Goal: Information Seeking & Learning: Learn about a topic

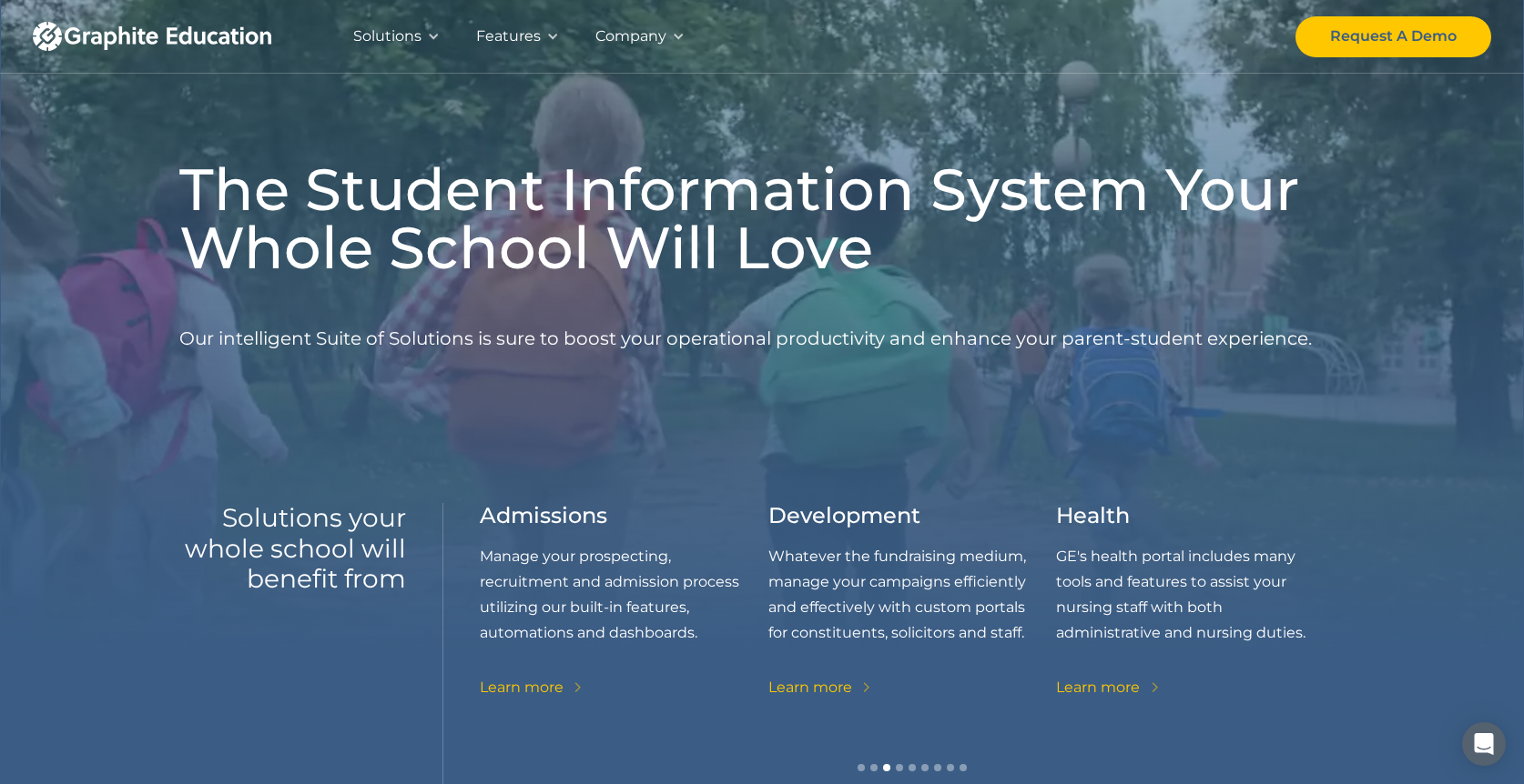
click at [528, 32] on div "Features" at bounding box center [508, 36] width 65 height 26
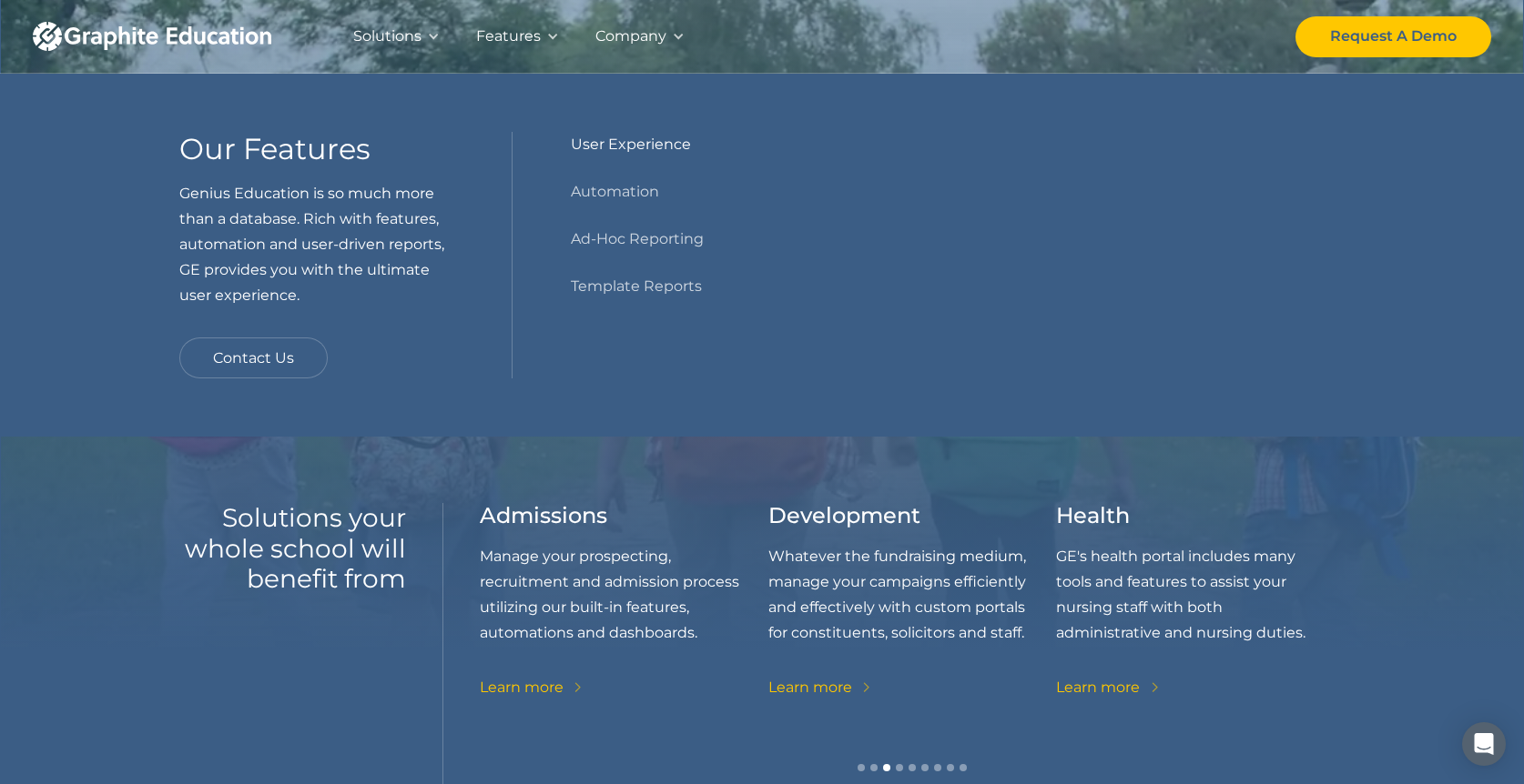
click at [583, 141] on link "User Experience" at bounding box center [631, 144] width 120 height 26
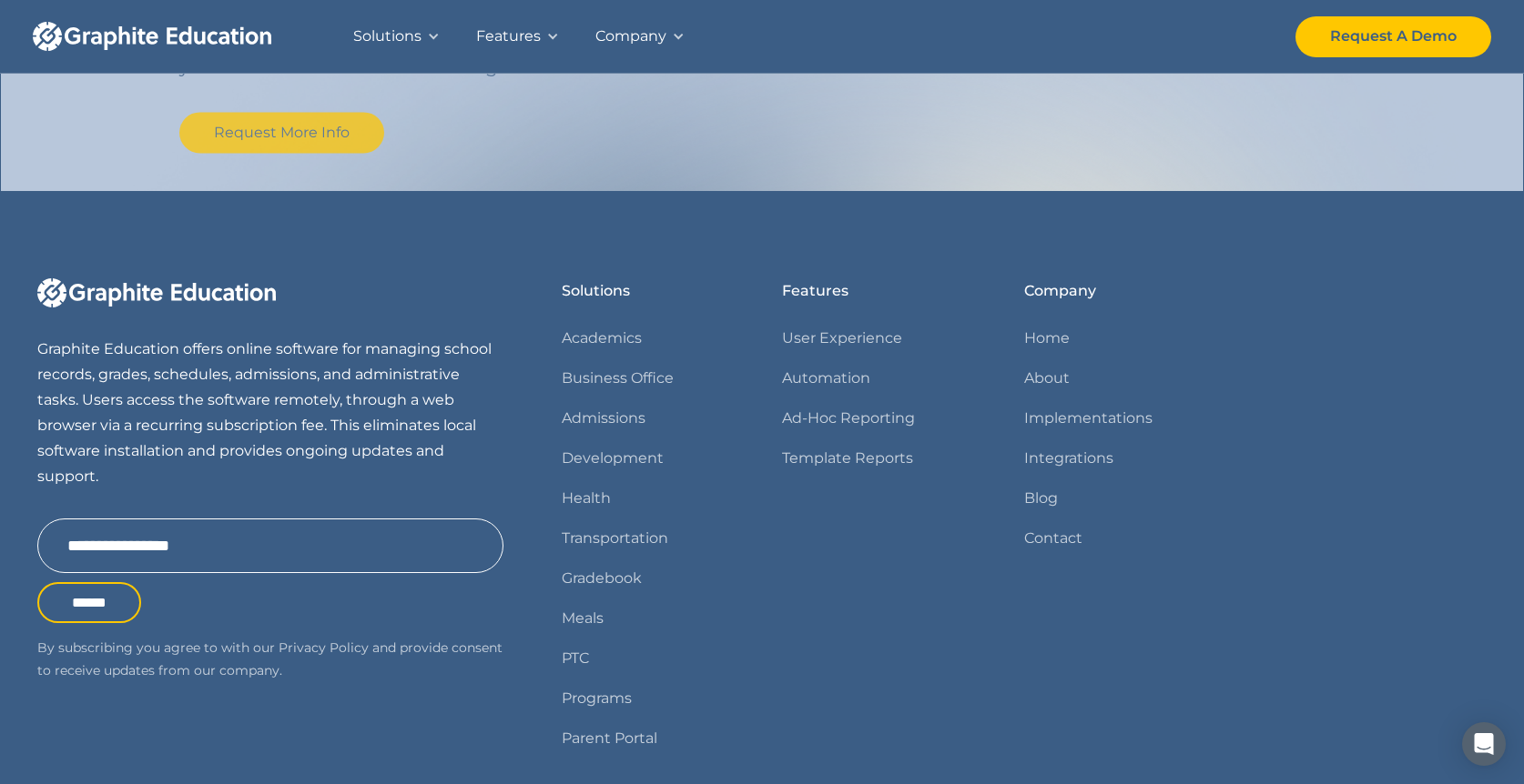
scroll to position [1989, 0]
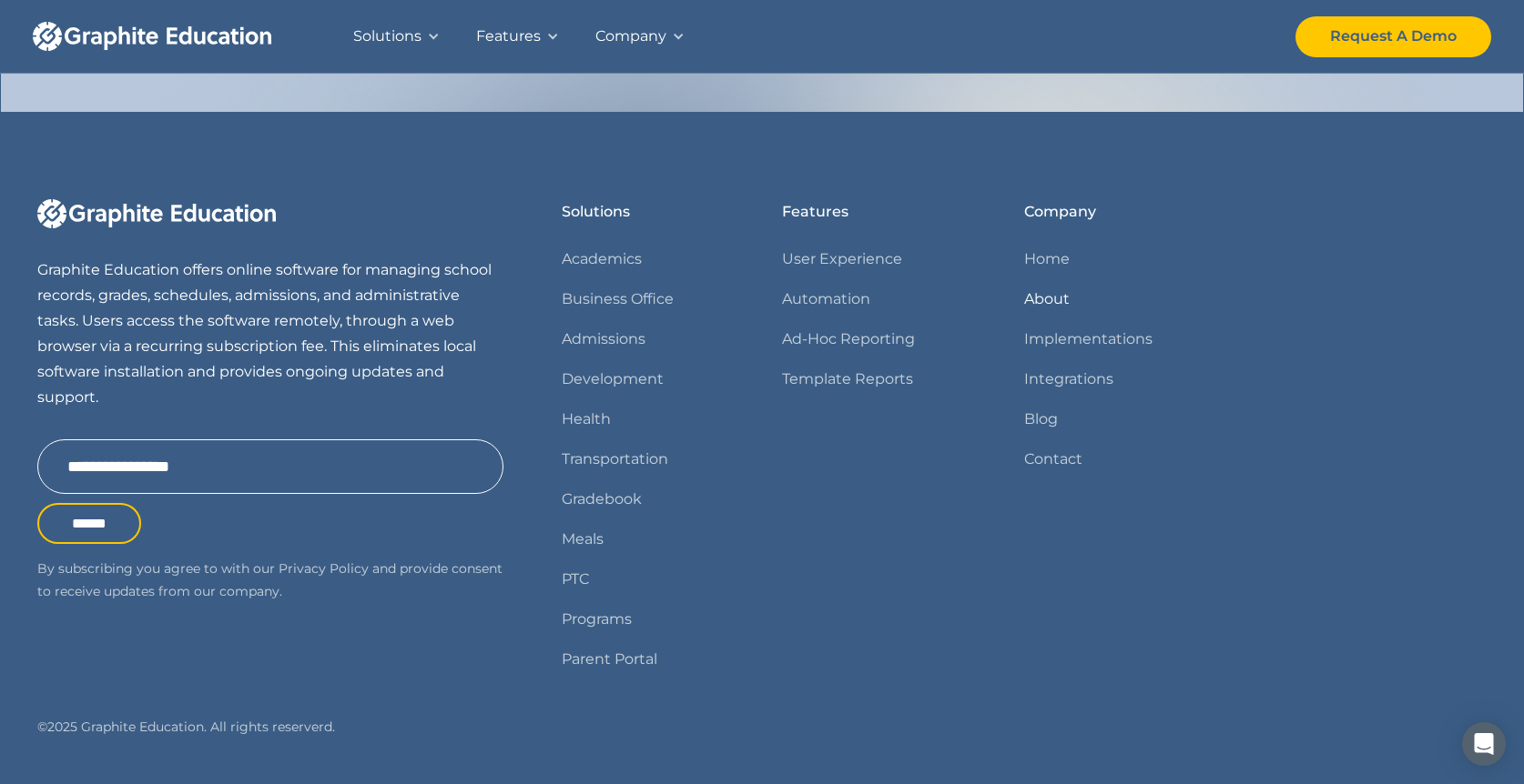
click at [1033, 297] on link "About" at bounding box center [1047, 299] width 46 height 26
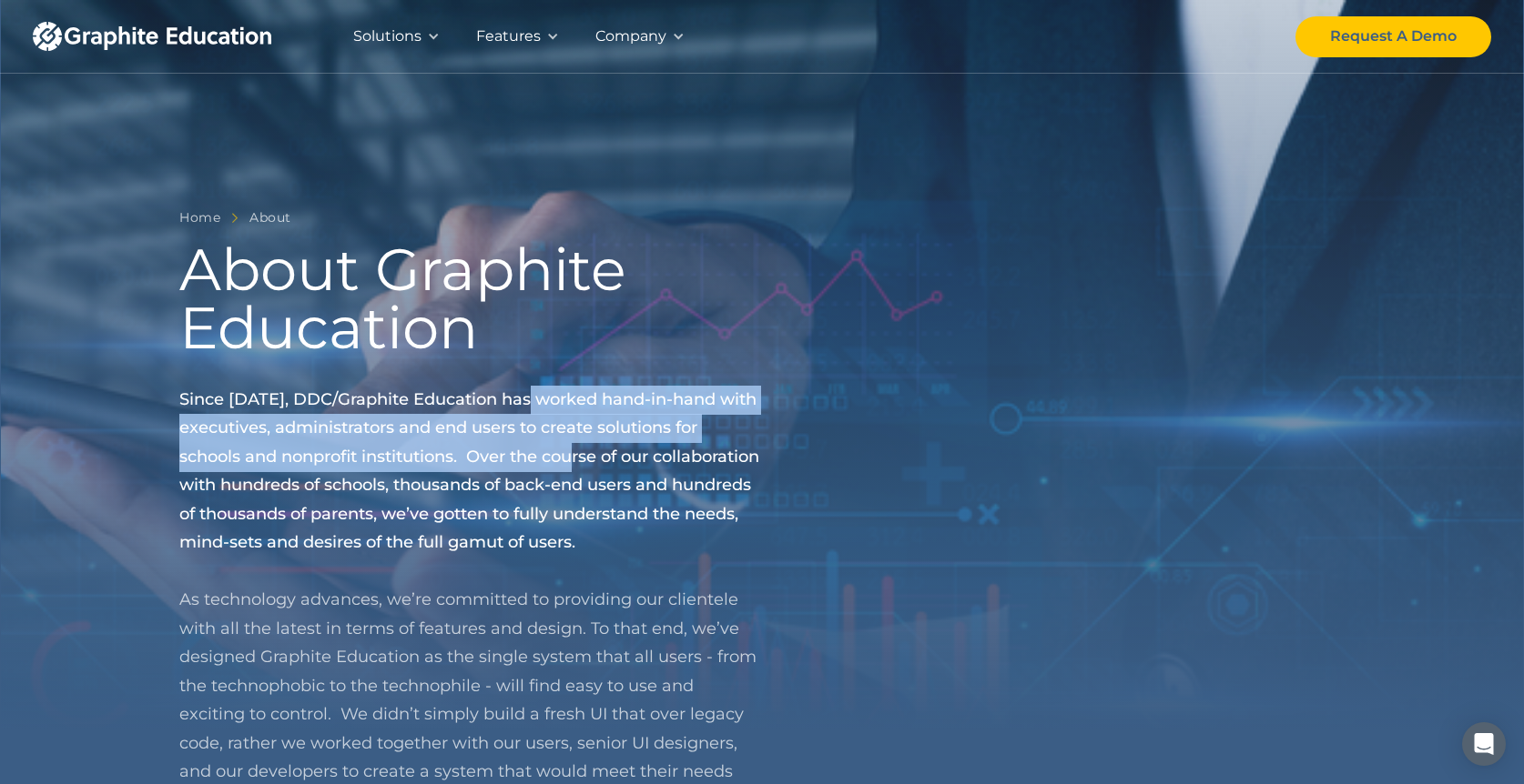
drag, startPoint x: 525, startPoint y: 390, endPoint x: 590, endPoint y: 451, distance: 89.1
click at [590, 451] on span "Since 1995, DDC/Graphite Education has worked hand-in-hand with executives, adm…" at bounding box center [469, 471] width 580 height 163
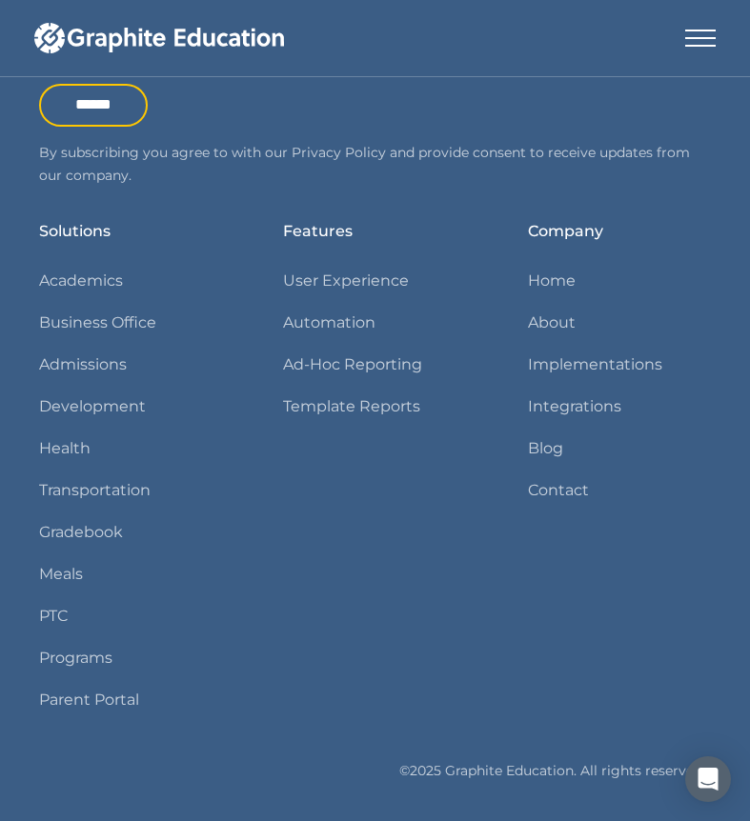
scroll to position [2087, 0]
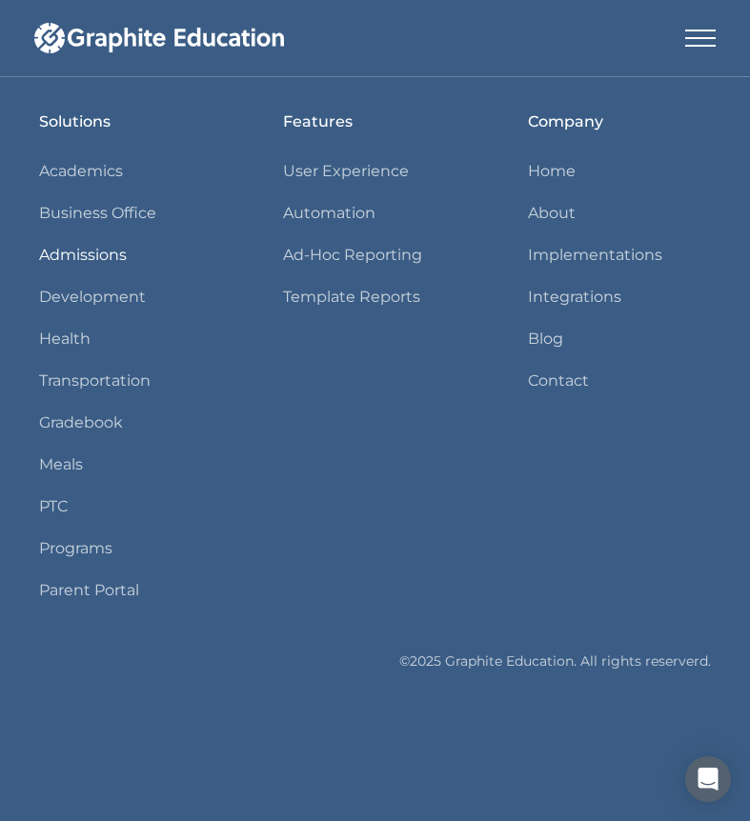
click at [100, 255] on link "Admissions" at bounding box center [83, 255] width 88 height 27
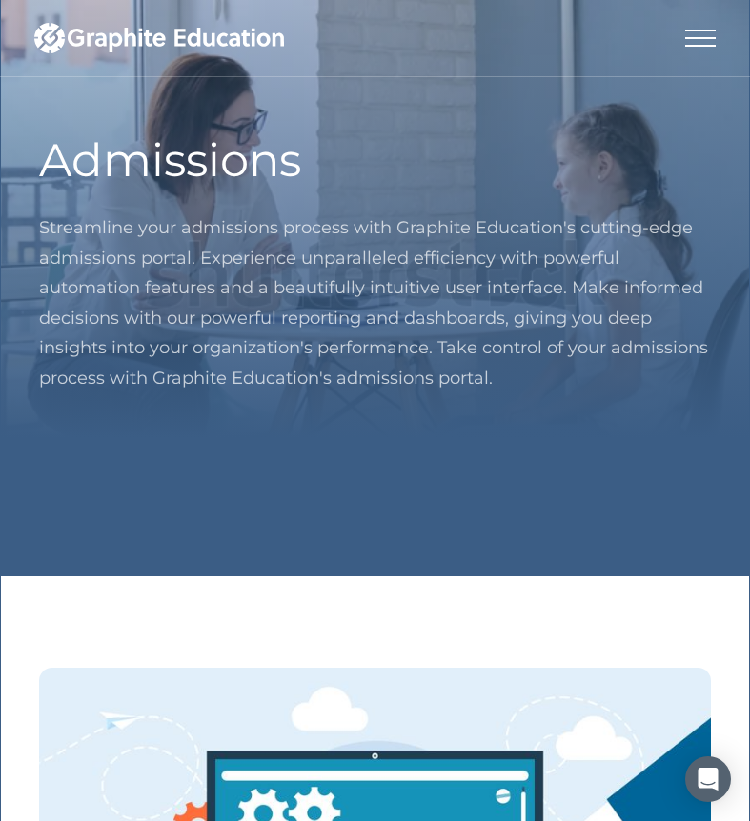
click at [208, 284] on p "Streamline your admissions process with Graphite Education's cutting-edge admis…" at bounding box center [375, 303] width 672 height 180
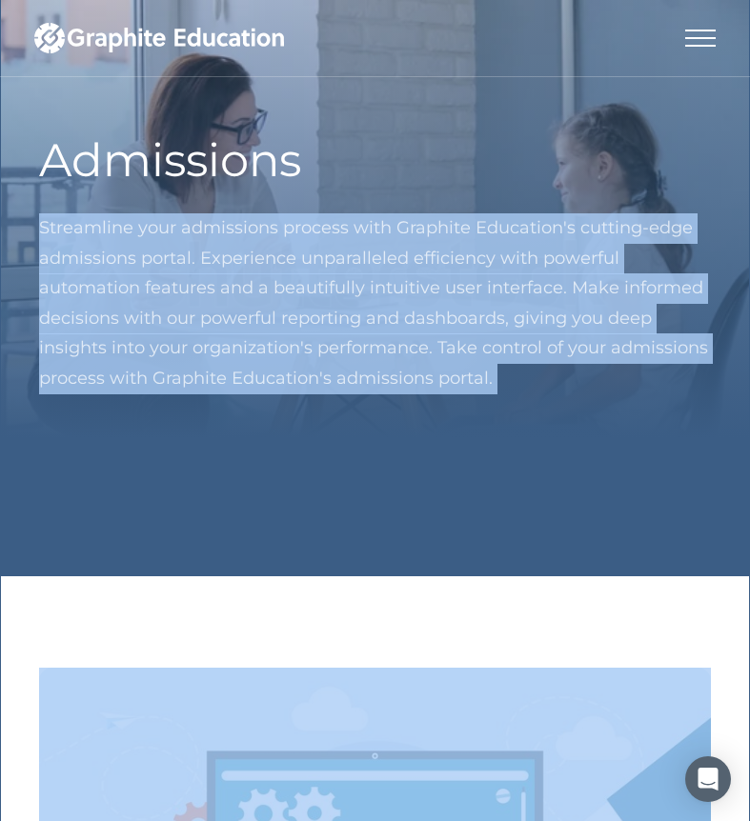
click at [208, 284] on p "Streamline your admissions process with Graphite Education's cutting-edge admis…" at bounding box center [375, 303] width 672 height 180
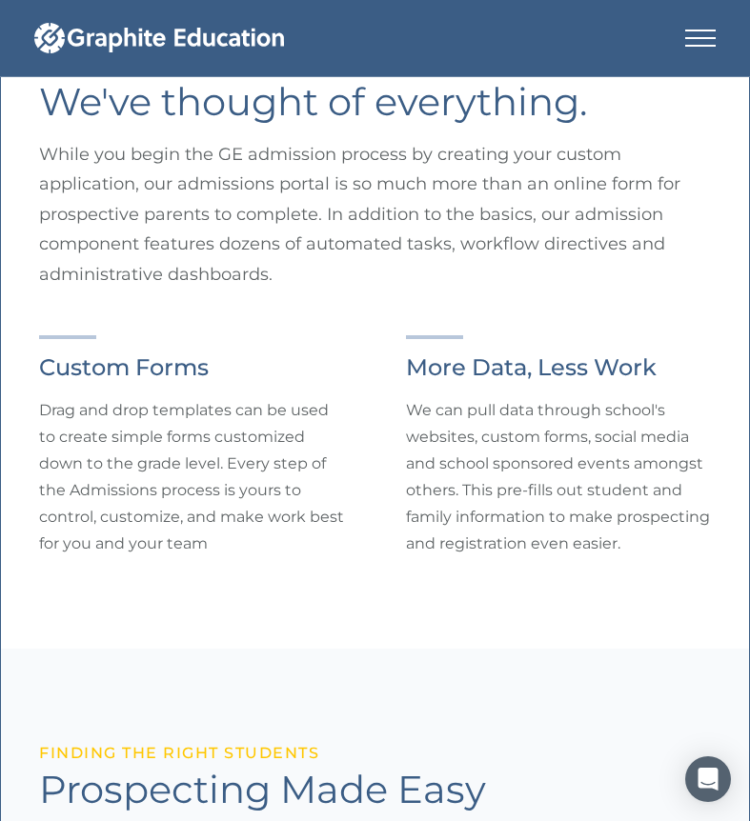
scroll to position [1304, 0]
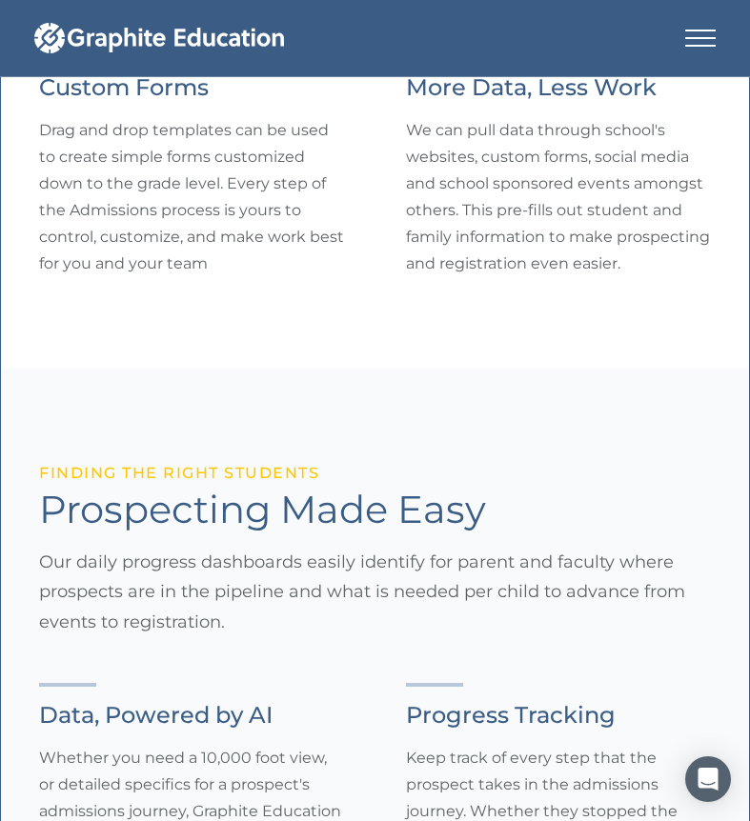
click at [700, 37] on div "menu" at bounding box center [700, 38] width 30 height 2
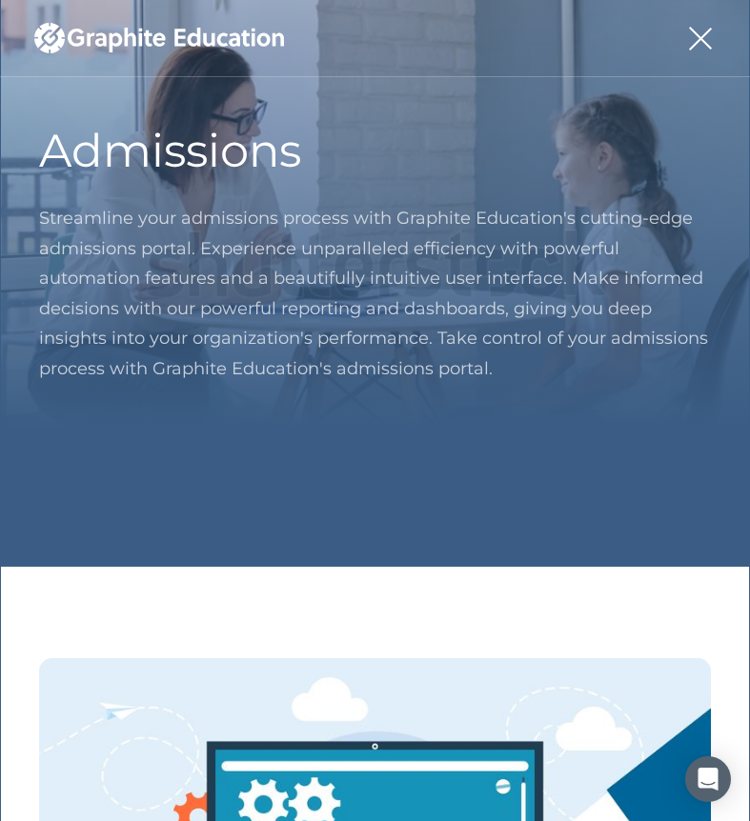
scroll to position [0, 0]
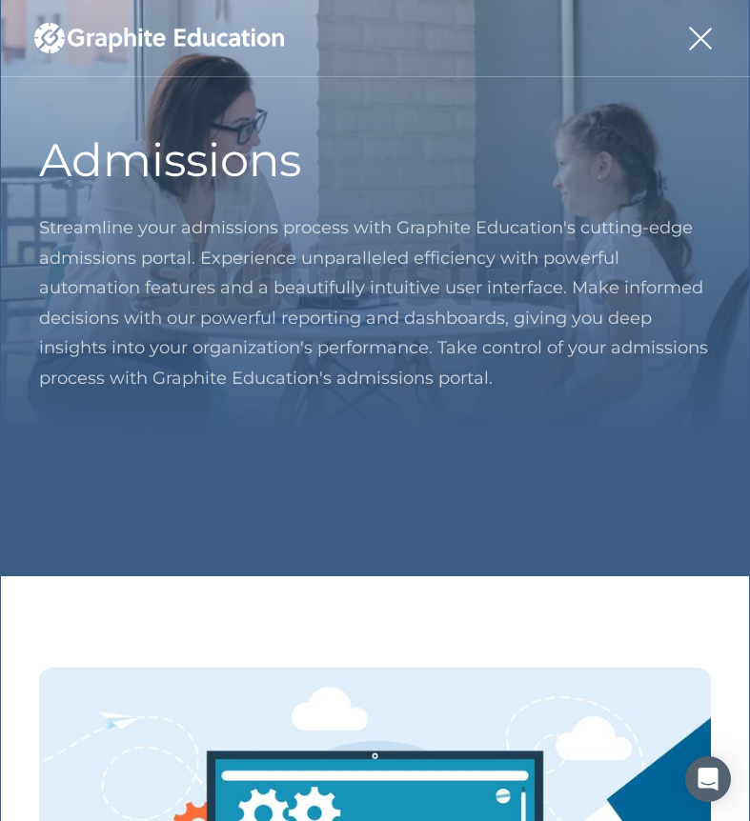
click at [693, 39] on div "menu" at bounding box center [700, 38] width 30 height 76
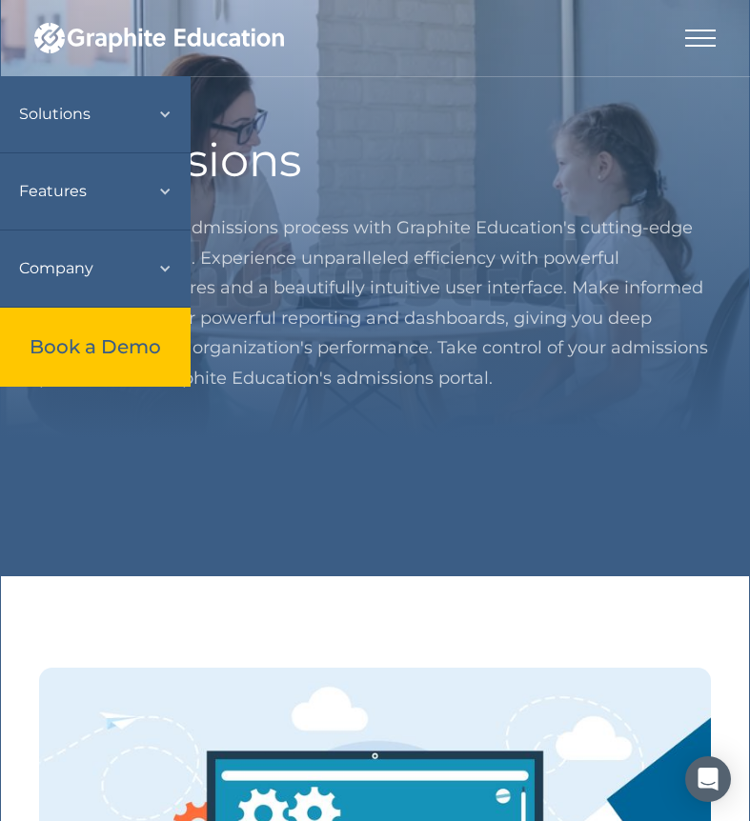
click at [127, 110] on div "Solutions" at bounding box center [85, 114] width 133 height 38
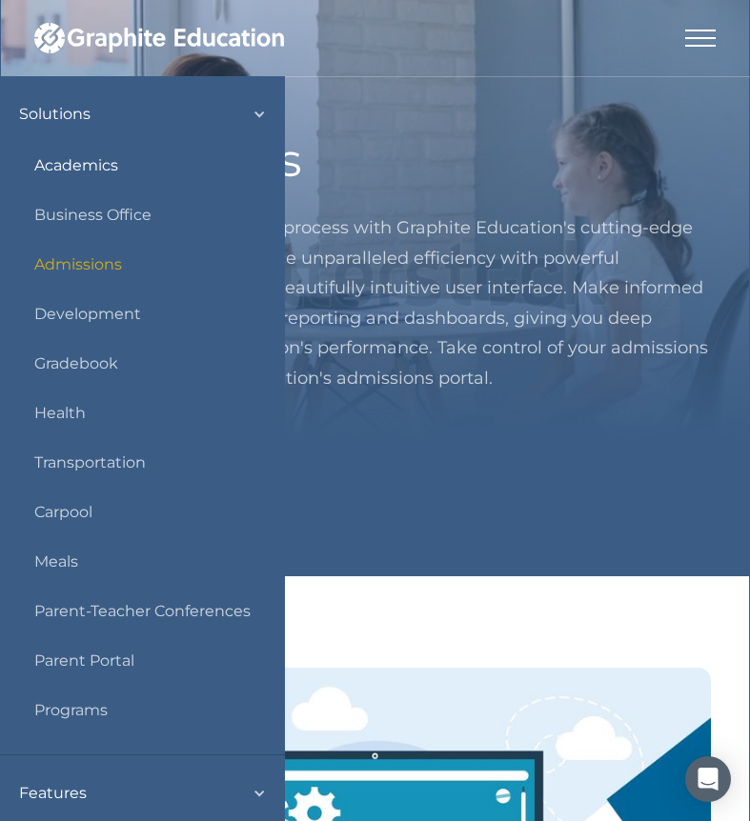
click at [91, 158] on link "Academics" at bounding box center [76, 165] width 84 height 27
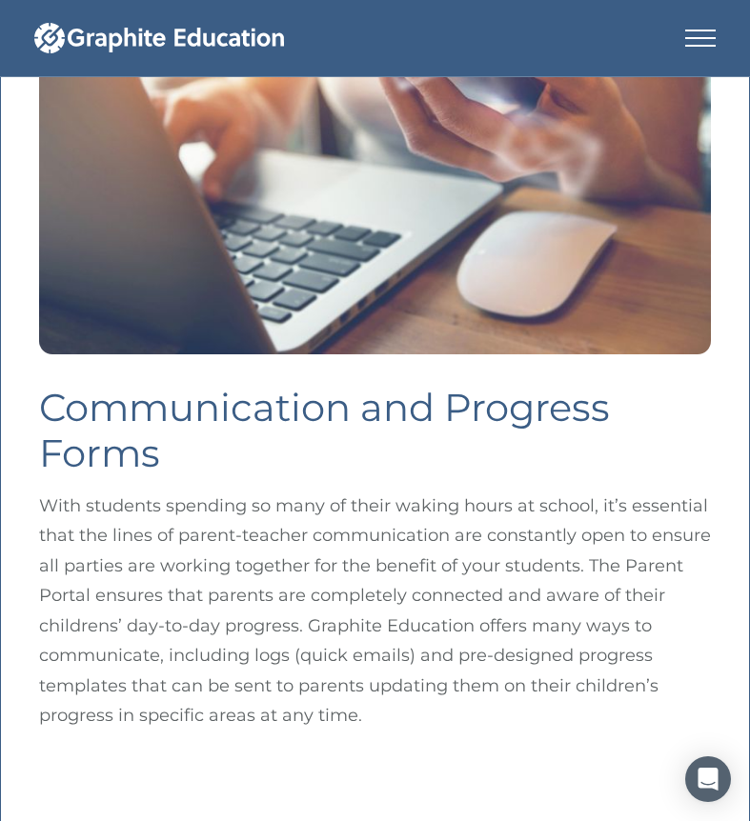
scroll to position [4622, 0]
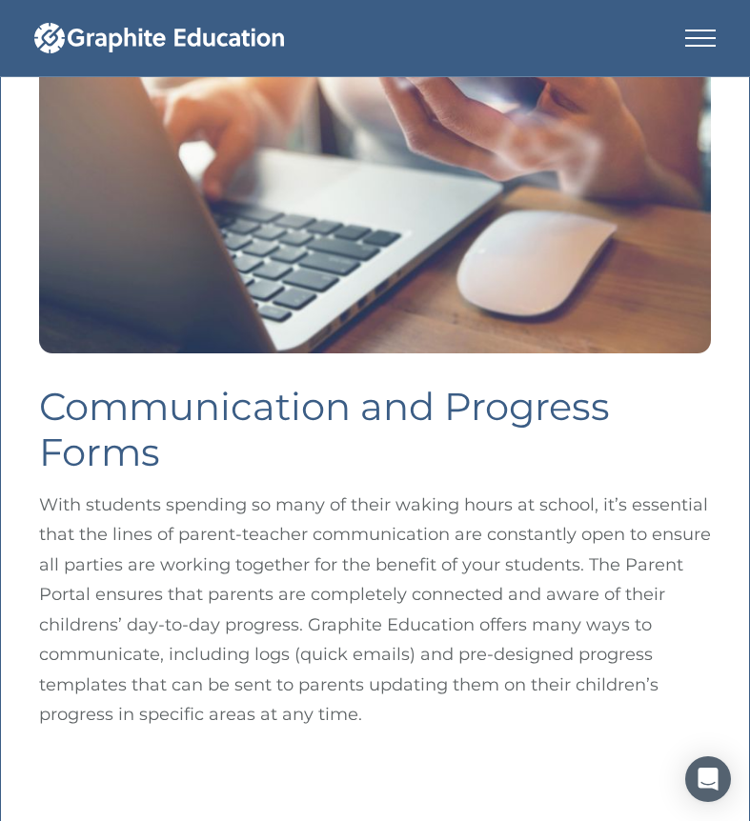
click at [694, 32] on div "menu" at bounding box center [700, 38] width 30 height 76
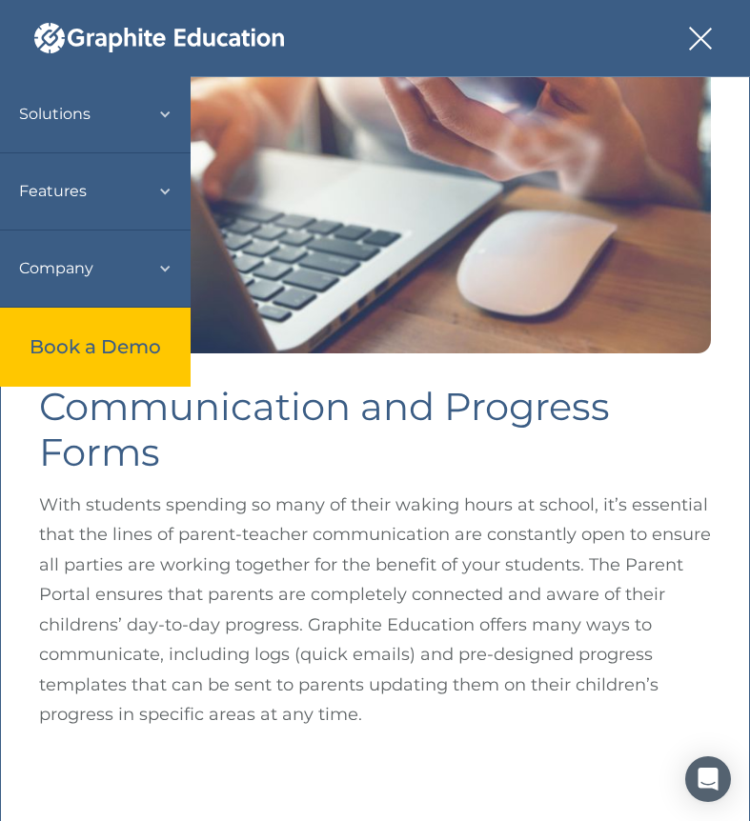
click at [114, 108] on div "Solutions" at bounding box center [85, 114] width 133 height 38
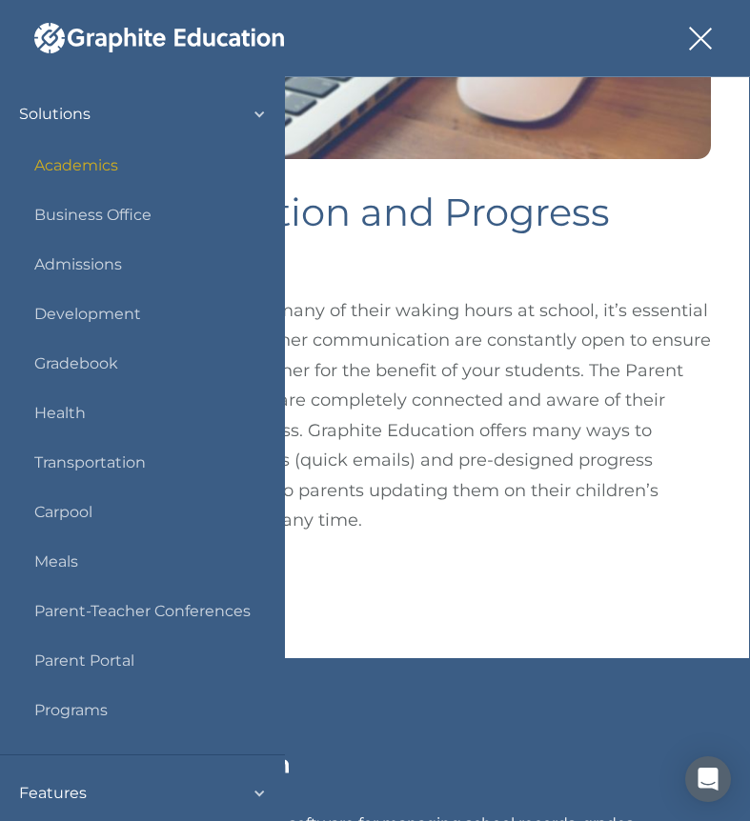
scroll to position [4822, 0]
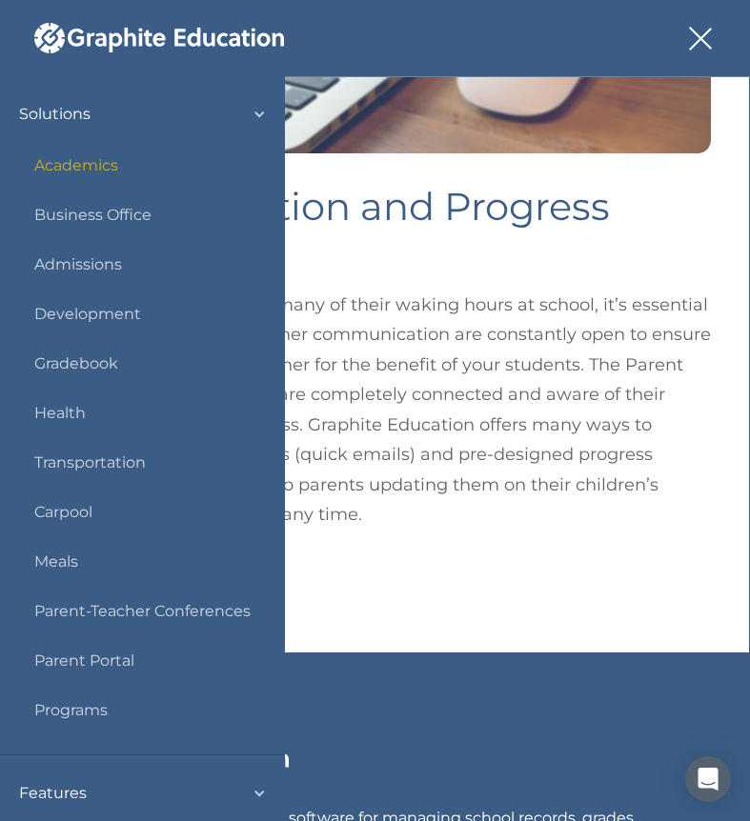
click at [170, 788] on div "Features" at bounding box center [133, 793] width 228 height 38
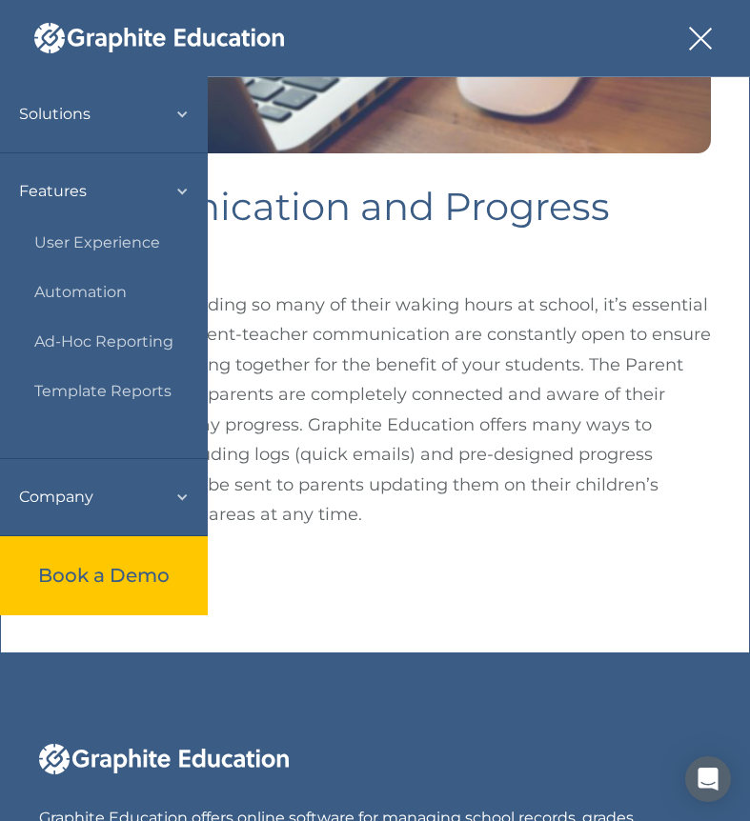
click at [108, 487] on div "Company" at bounding box center [94, 497] width 151 height 38
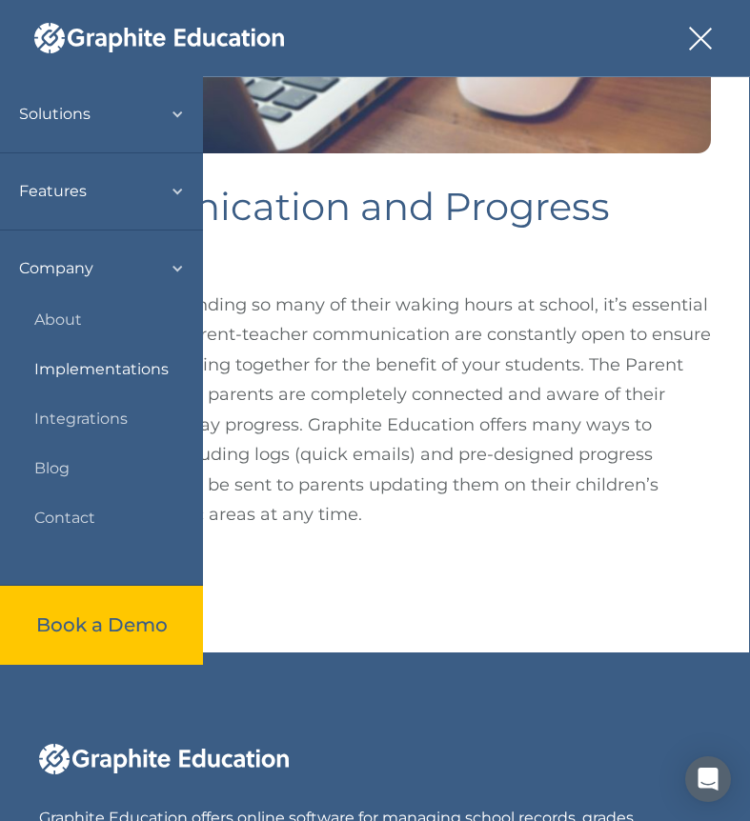
click at [79, 369] on link "Implementations" at bounding box center [101, 369] width 134 height 27
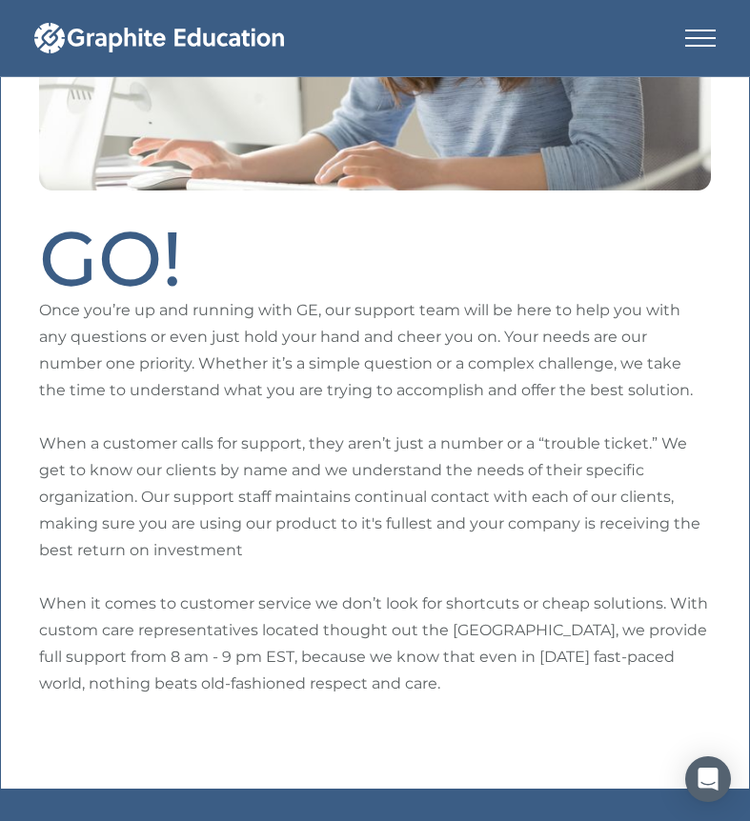
scroll to position [2659, 0]
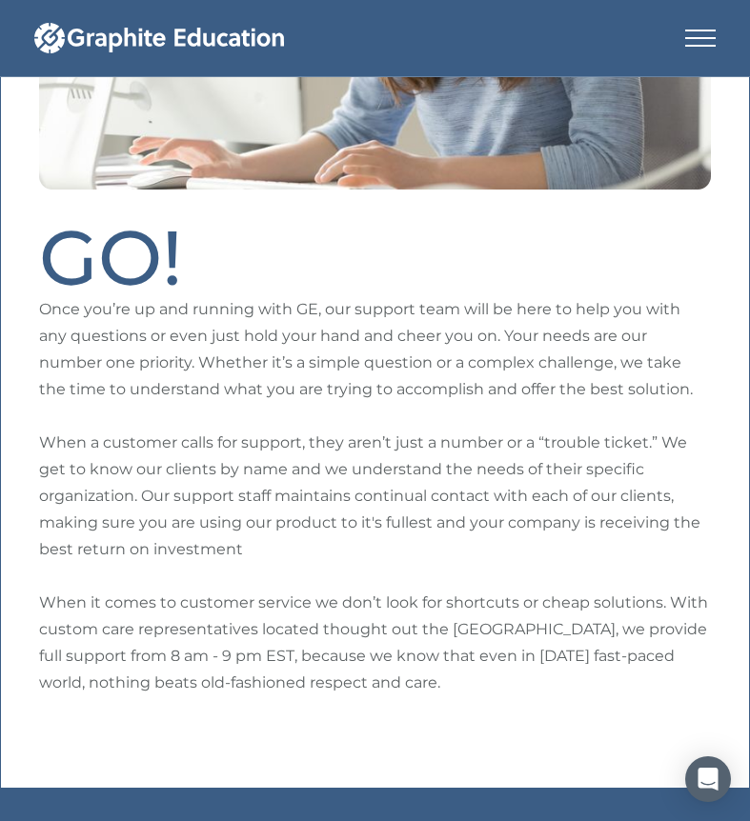
click at [121, 370] on p "Once you’re up and running with GE, our support team will be here to help you w…" at bounding box center [375, 496] width 672 height 400
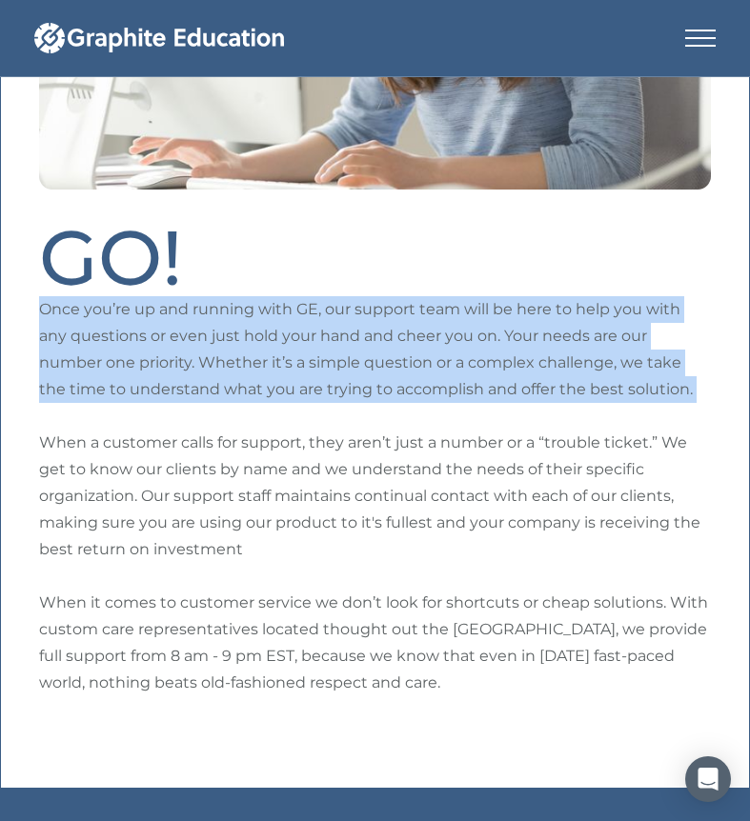
click at [121, 370] on p "Once you’re up and running with GE, our support team will be here to help you w…" at bounding box center [375, 496] width 672 height 400
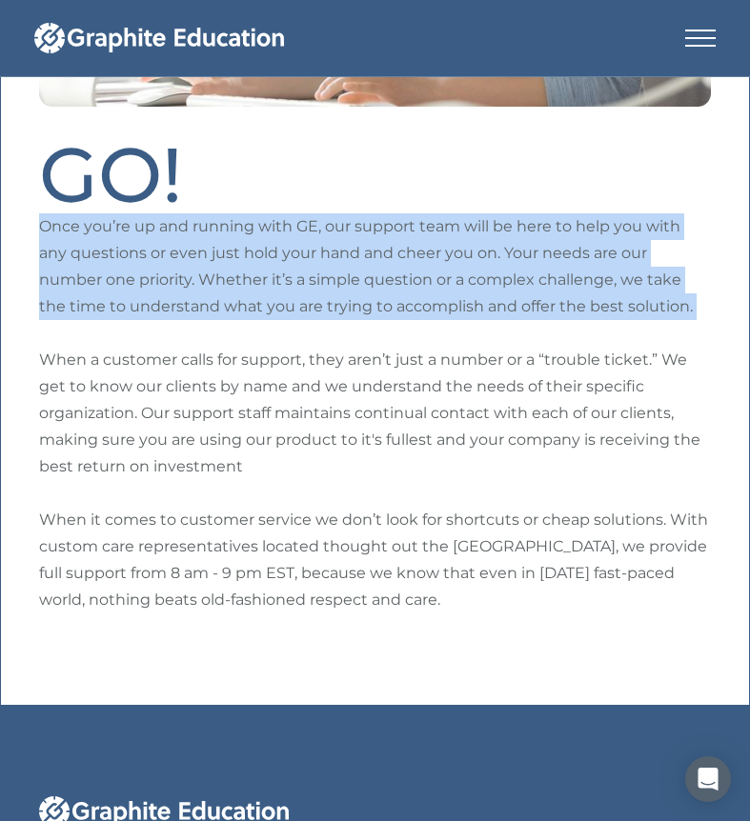
scroll to position [2760, 0]
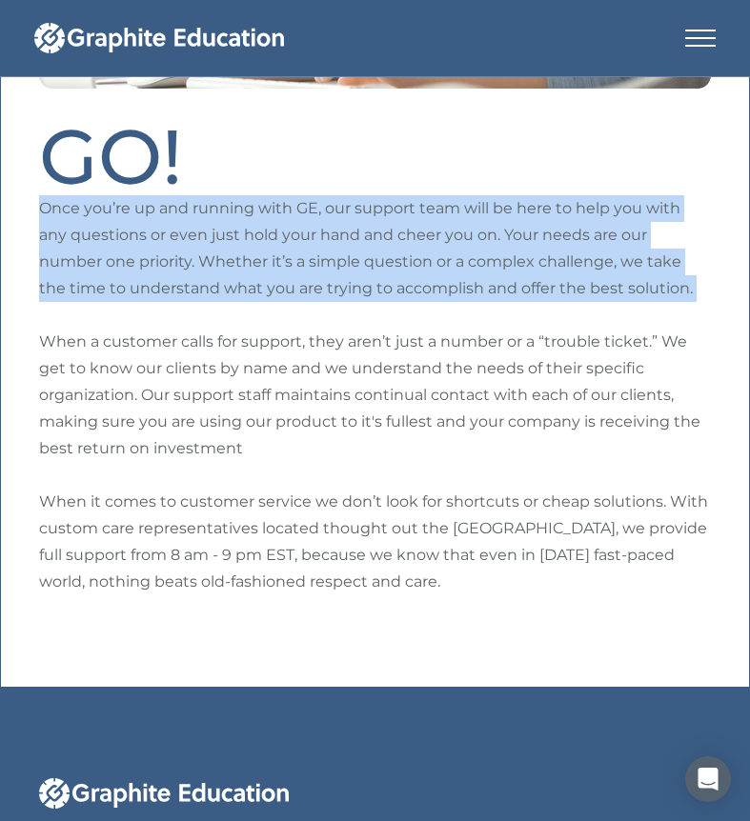
click at [121, 370] on p "Once you’re up and running with GE, our support team will be here to help you w…" at bounding box center [375, 395] width 672 height 400
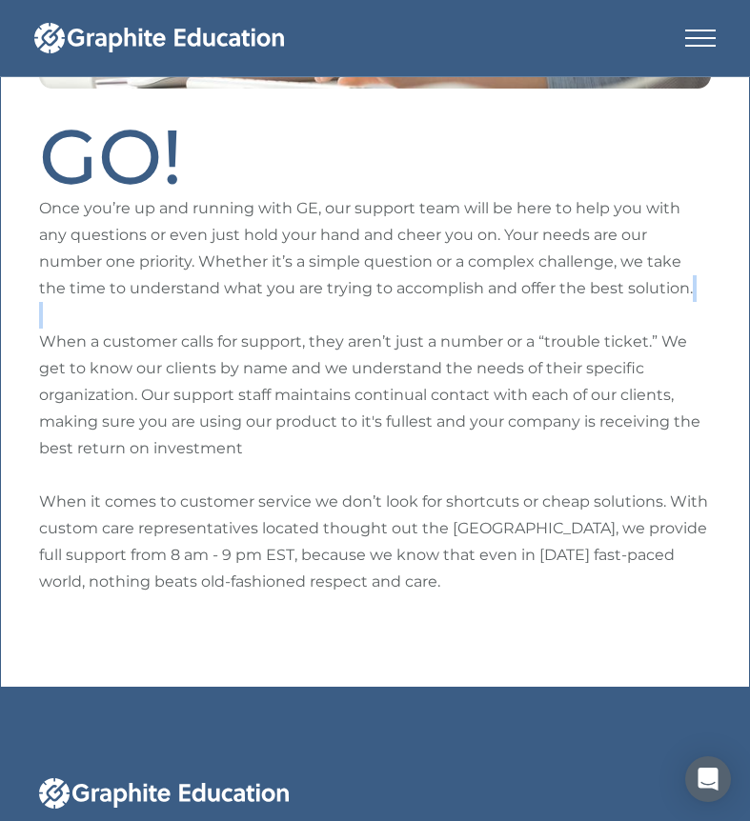
click at [121, 370] on p "Once you’re up and running with GE, our support team will be here to help you w…" at bounding box center [375, 395] width 672 height 400
click at [117, 413] on p "Once you’re up and running with GE, our support team will be here to help you w…" at bounding box center [375, 395] width 672 height 400
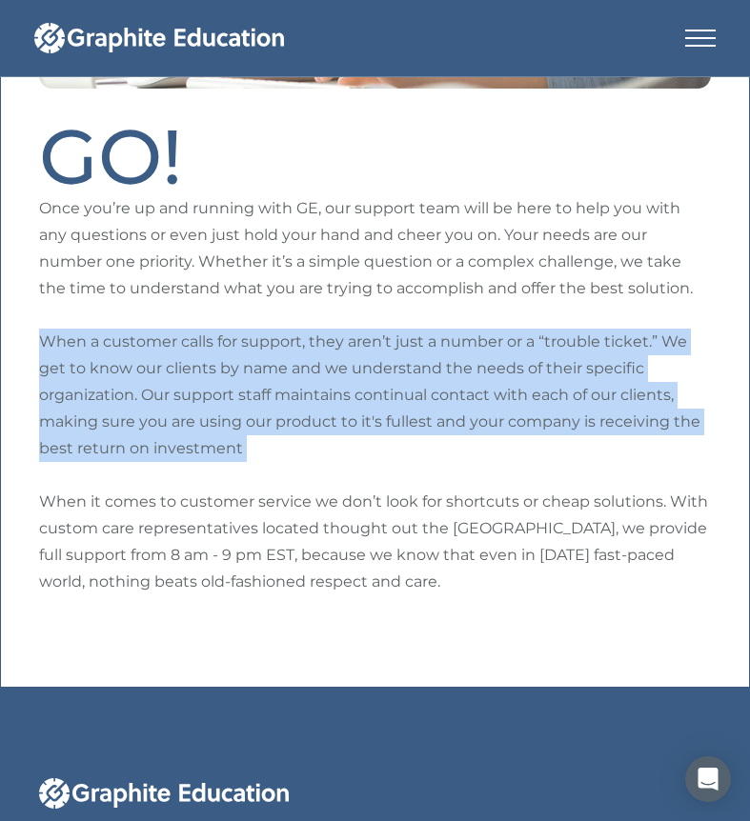
click at [117, 413] on p "Once you’re up and running with GE, our support team will be here to help you w…" at bounding box center [375, 395] width 672 height 400
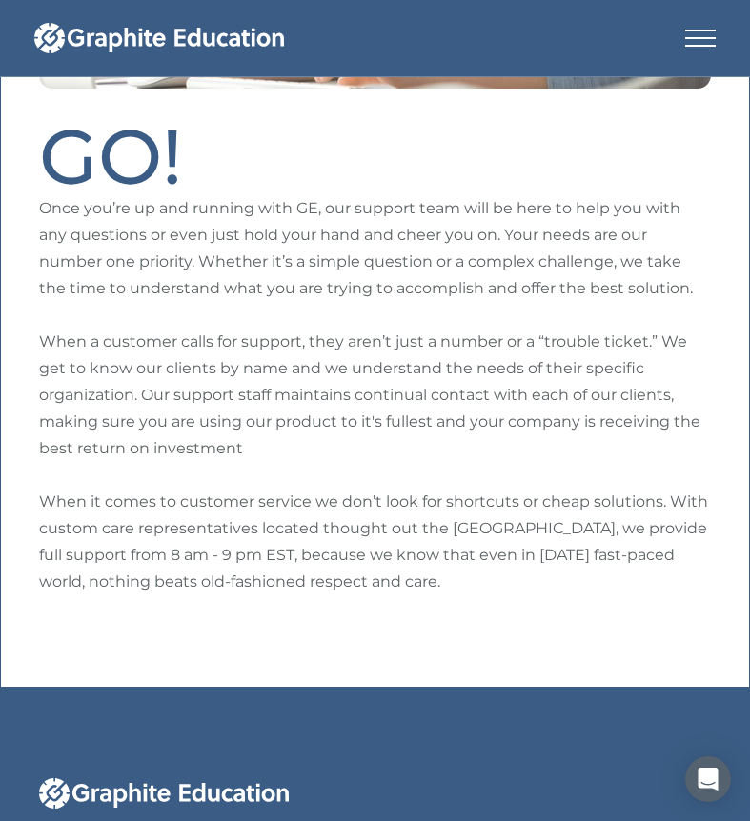
click at [129, 553] on p "Once you’re up and running with GE, our support team will be here to help you w…" at bounding box center [375, 395] width 672 height 400
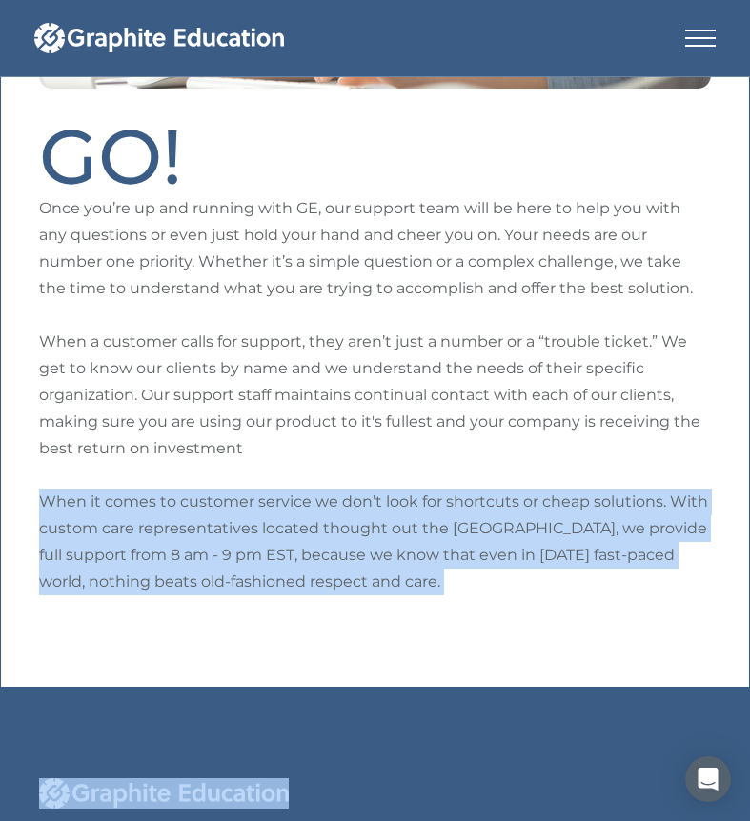
click at [129, 553] on p "Once you’re up and running with GE, our support team will be here to help you w…" at bounding box center [375, 395] width 672 height 400
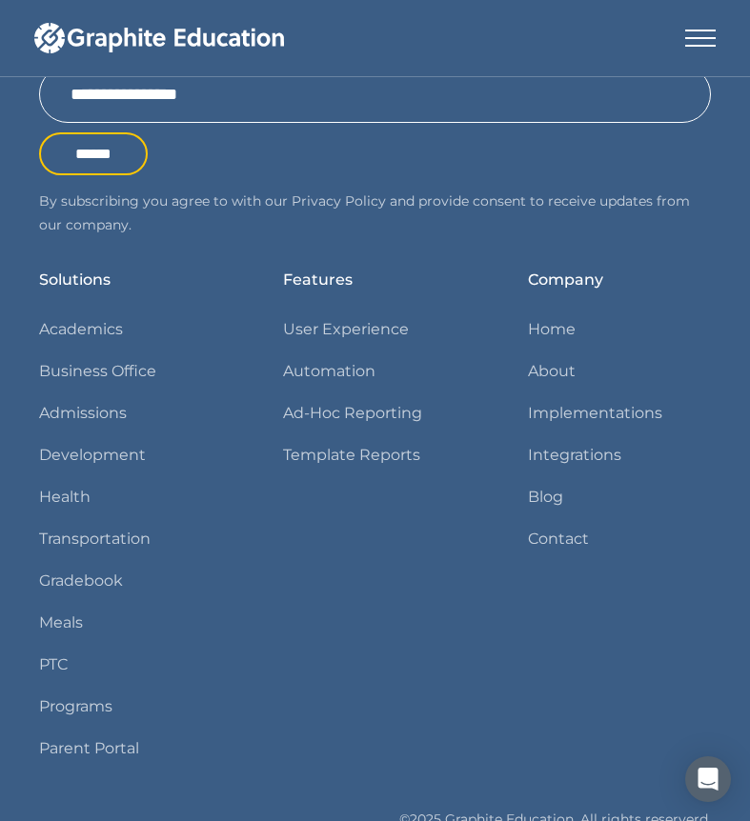
scroll to position [3753, 0]
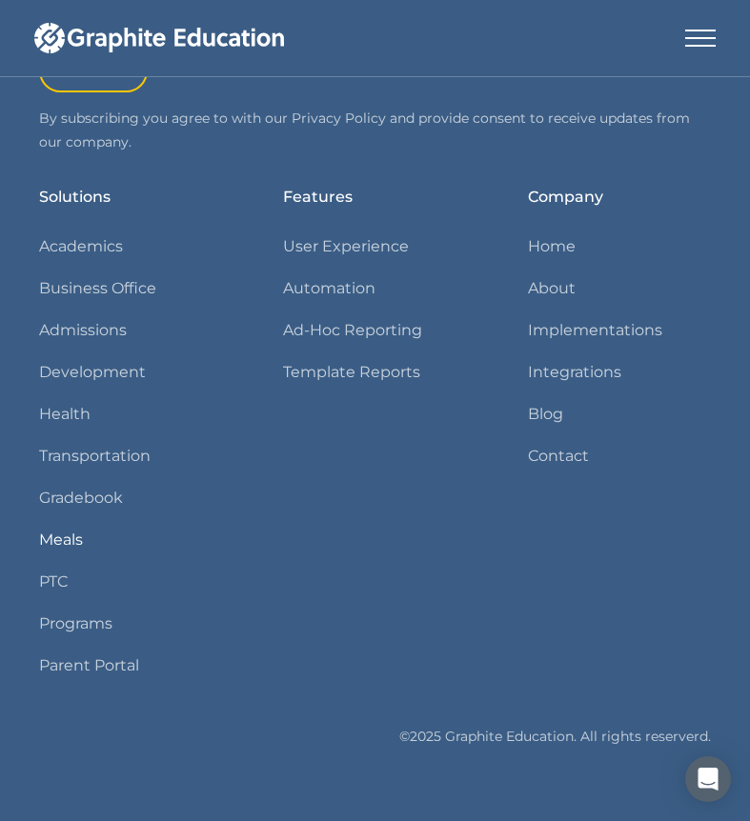
click at [74, 553] on link "Meals" at bounding box center [61, 540] width 44 height 27
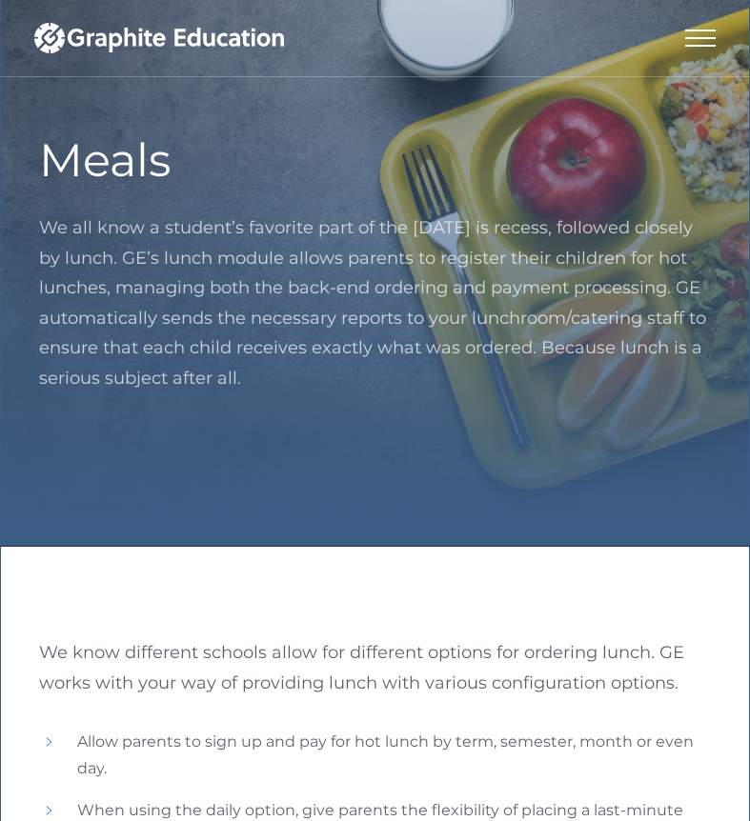
click at [226, 348] on p "We all know a student’s favorite part of the school day is recess, followed clo…" at bounding box center [375, 303] width 672 height 180
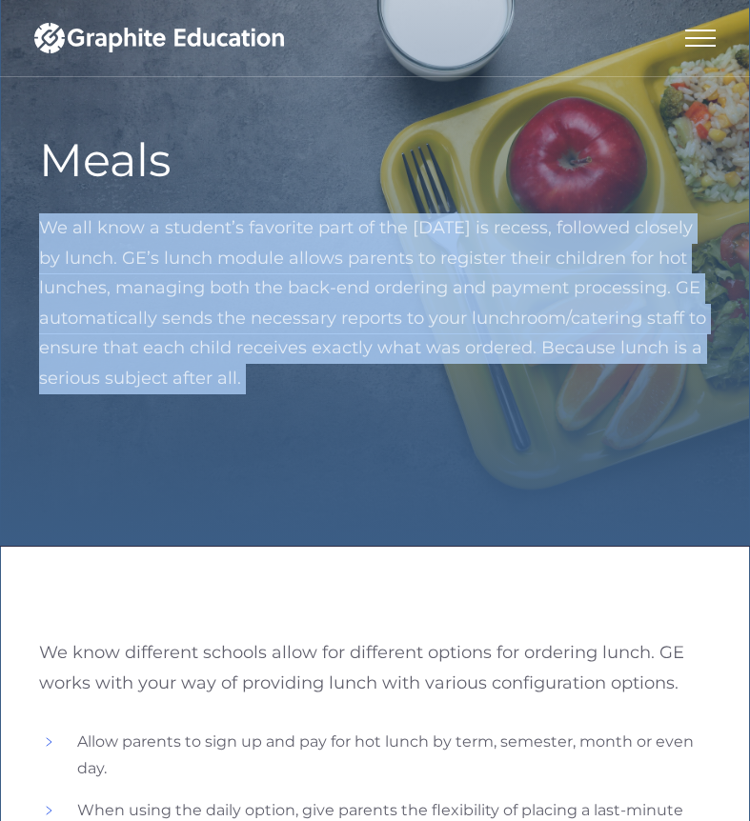
click at [226, 348] on p "We all know a student’s favorite part of the school day is recess, followed clo…" at bounding box center [375, 303] width 672 height 180
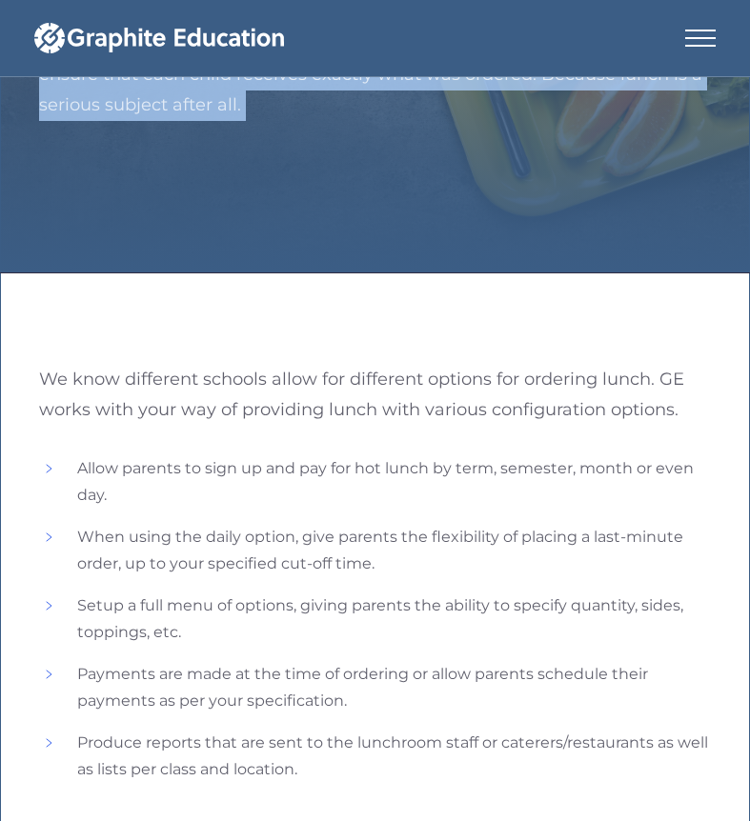
scroll to position [396, 0]
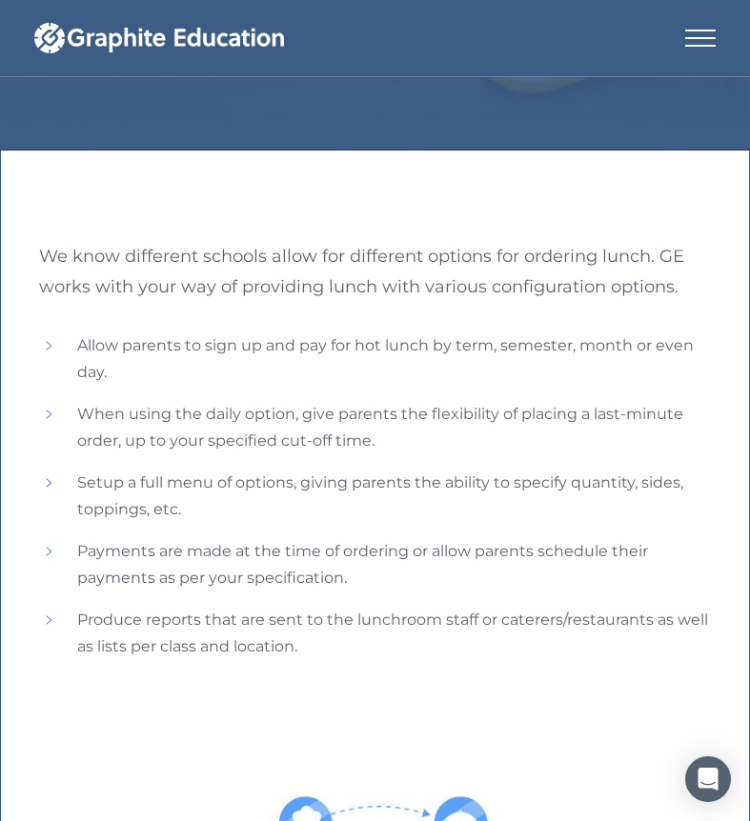
click at [698, 46] on div "menu" at bounding box center [700, 46] width 30 height 2
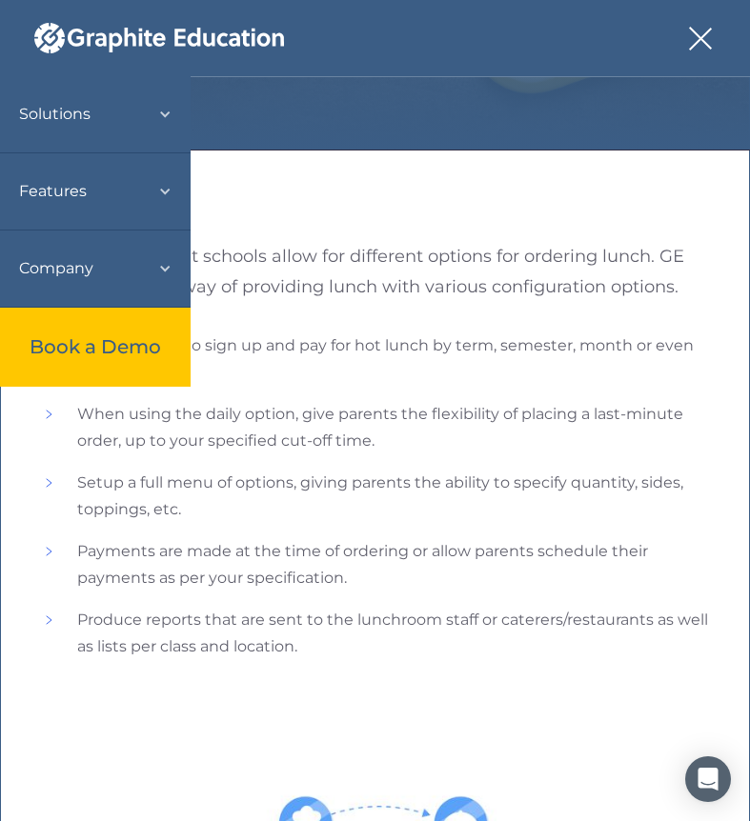
click at [70, 183] on div "Features" at bounding box center [53, 191] width 68 height 27
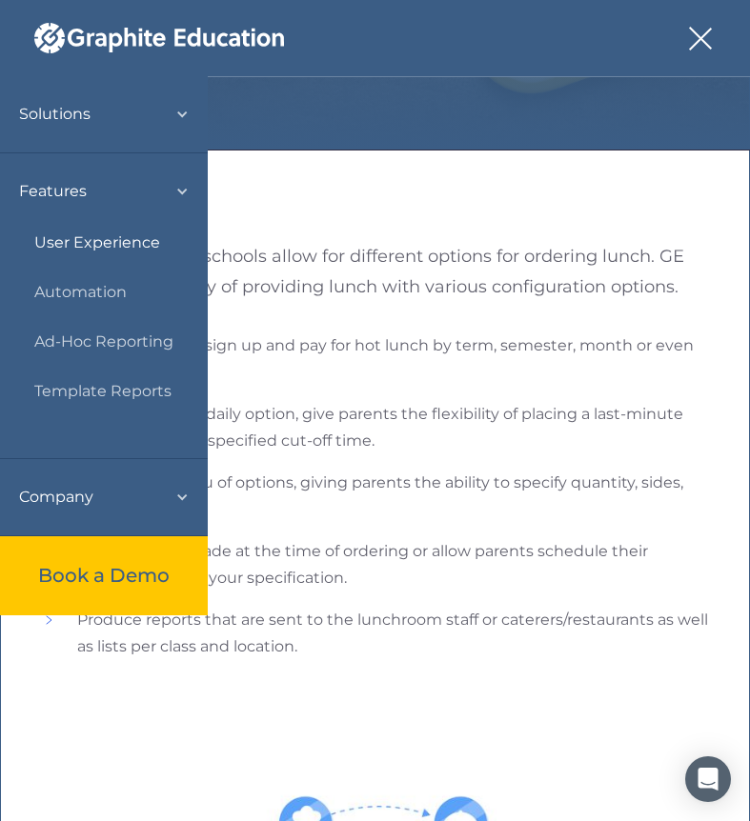
click at [66, 244] on link "User Experience" at bounding box center [97, 243] width 126 height 27
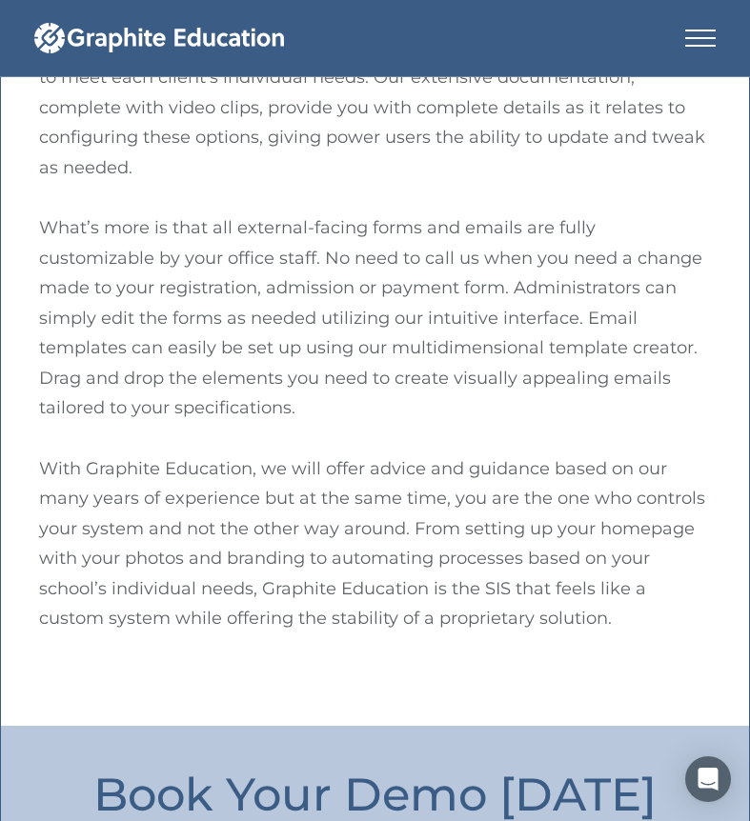
scroll to position [1152, 0]
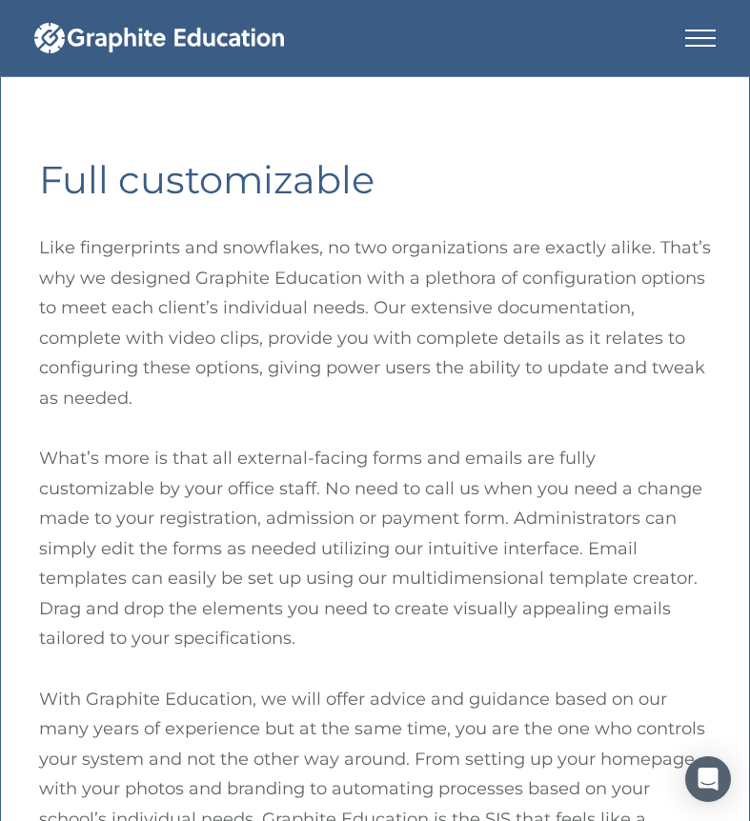
click at [705, 49] on div "menu" at bounding box center [700, 38] width 30 height 76
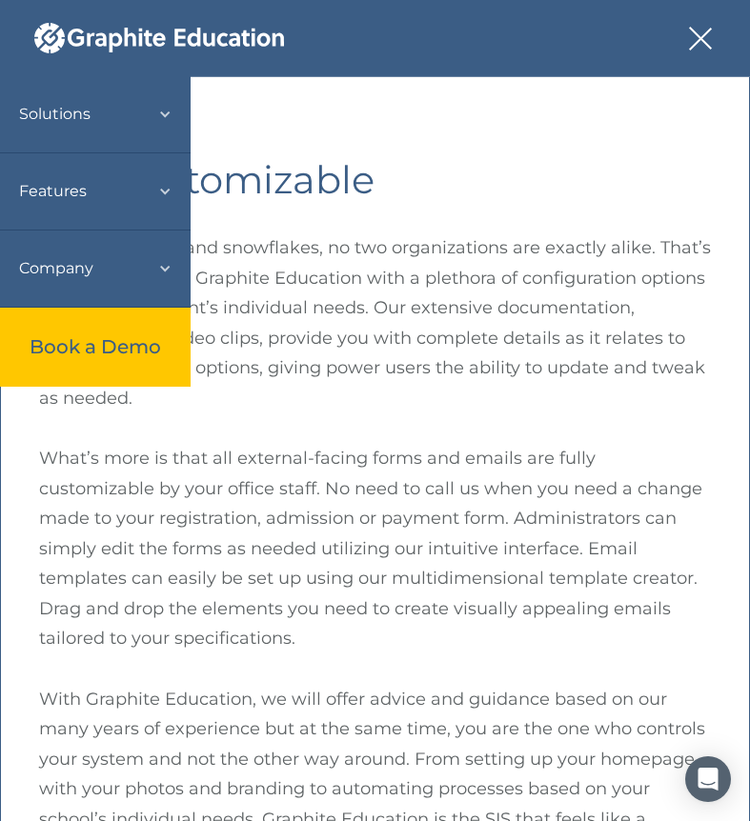
click at [76, 116] on div "Solutions" at bounding box center [54, 114] width 71 height 27
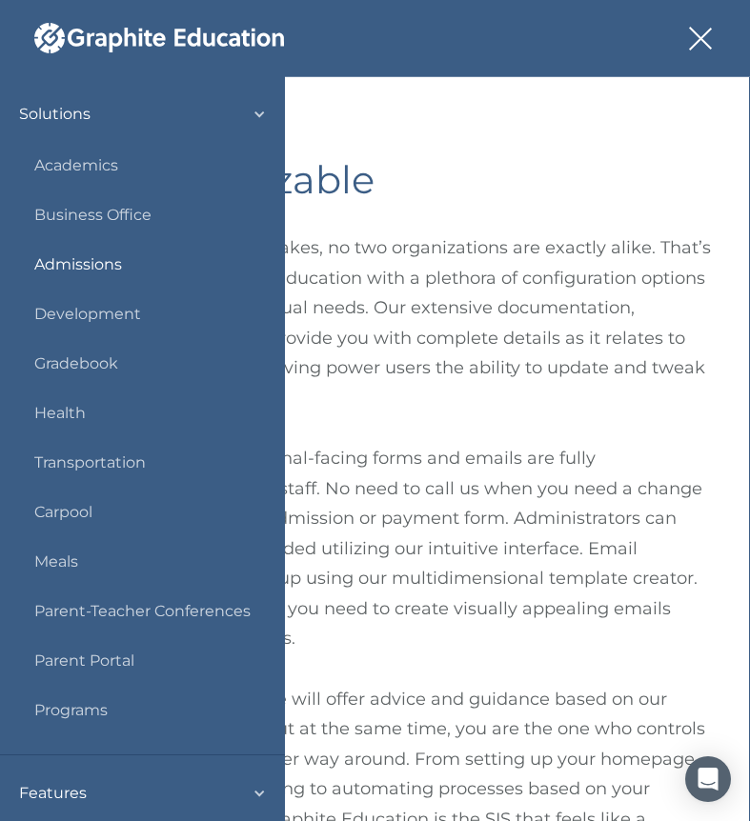
click at [59, 253] on link "Admissions" at bounding box center [78, 264] width 88 height 27
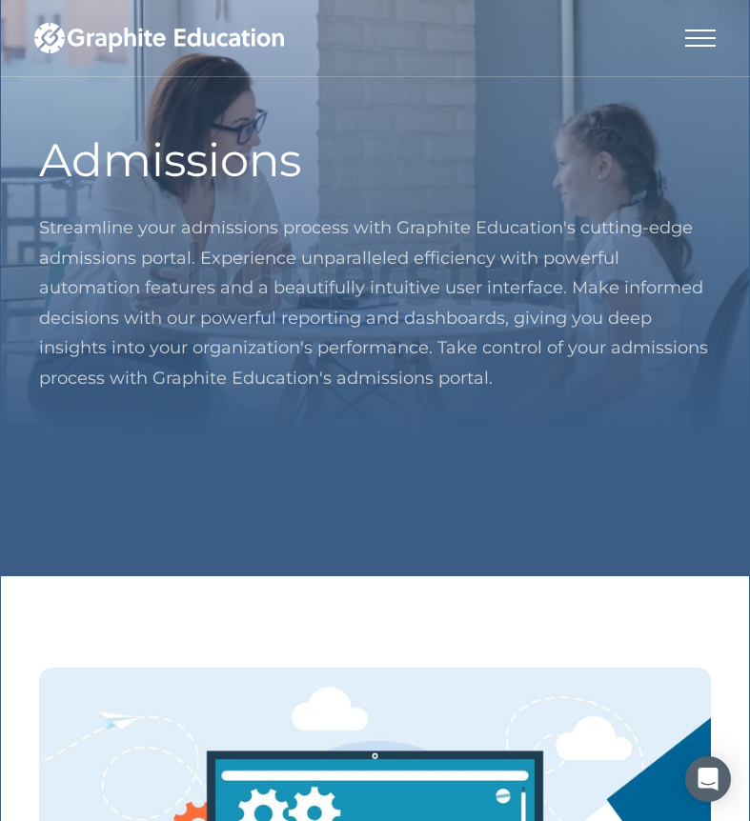
click at [705, 39] on div "menu" at bounding box center [700, 38] width 30 height 76
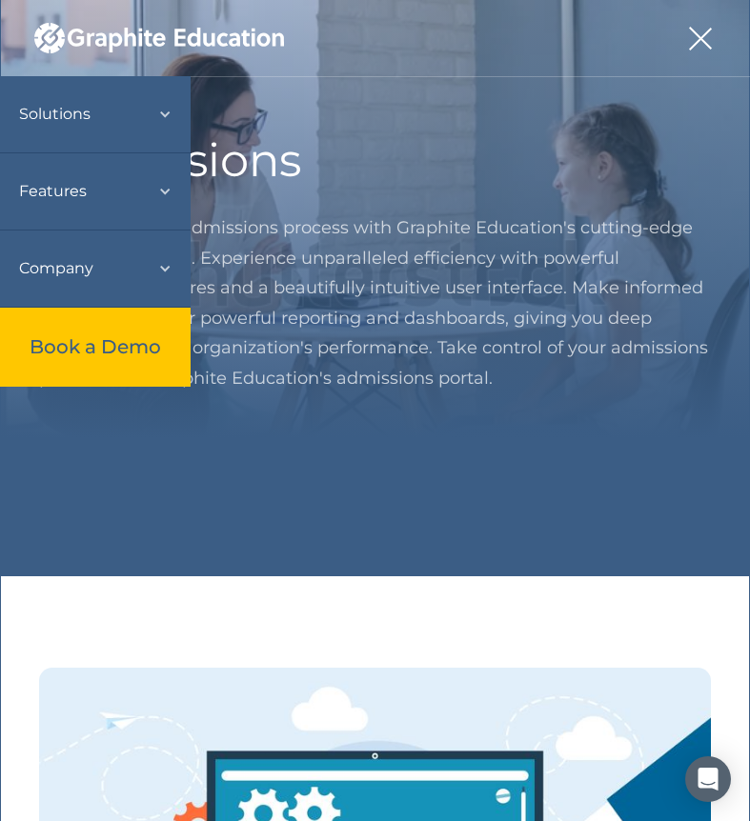
click at [66, 277] on div "Company" at bounding box center [56, 268] width 74 height 27
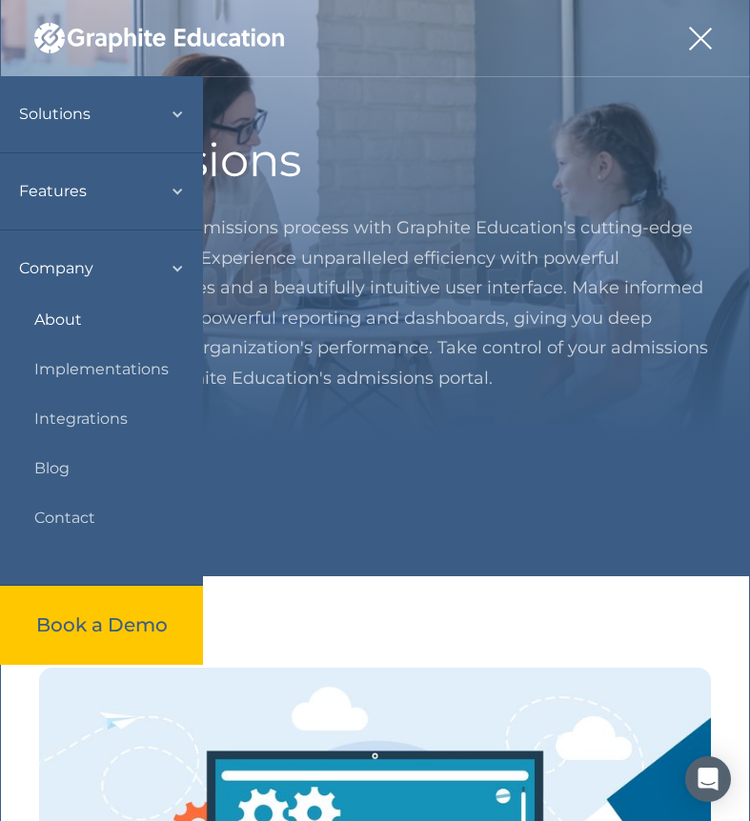
click at [53, 314] on link "About" at bounding box center [58, 320] width 48 height 27
